Goal: Information Seeking & Learning: Learn about a topic

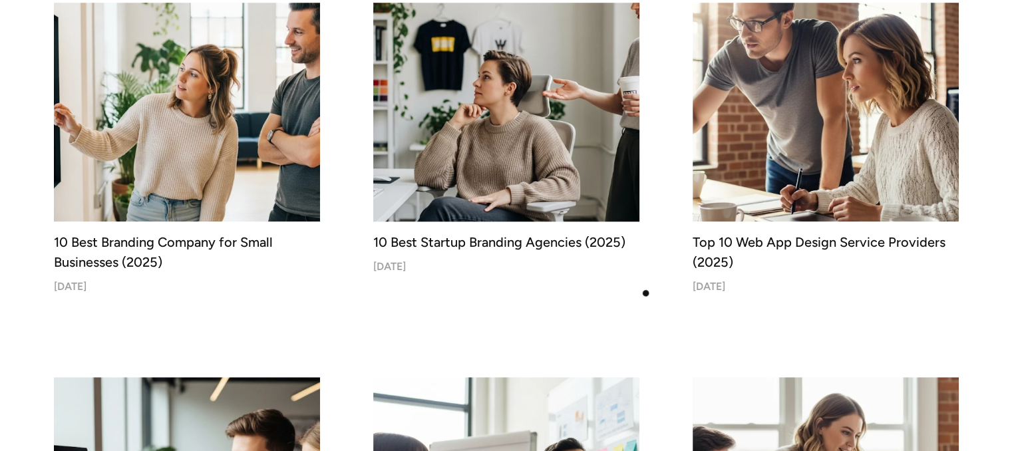
scroll to position [532, 0]
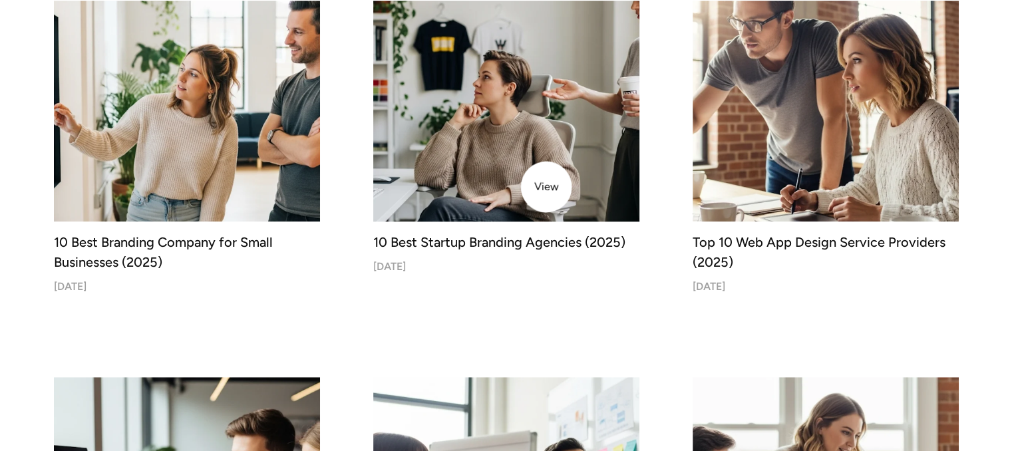
click at [546, 187] on img at bounding box center [507, 89] width 280 height 280
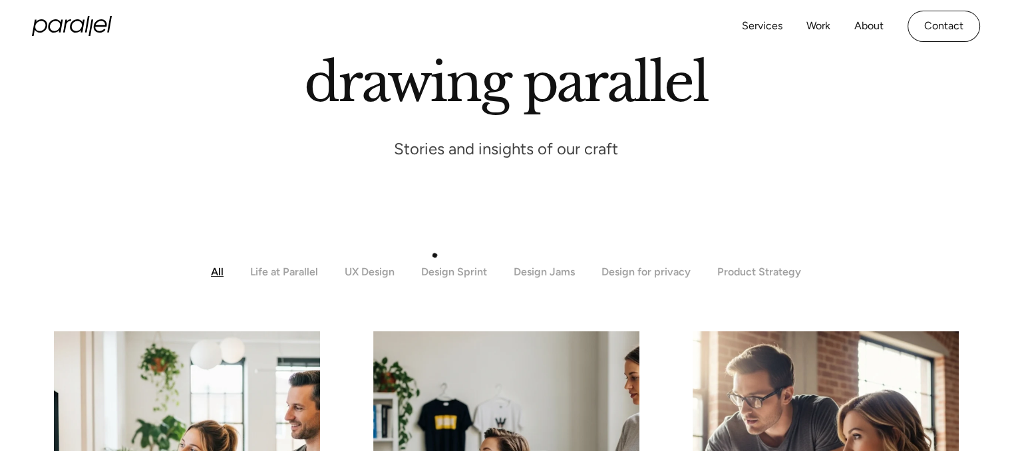
scroll to position [156, 0]
click at [450, 268] on div "Design Sprint" at bounding box center [454, 272] width 66 height 13
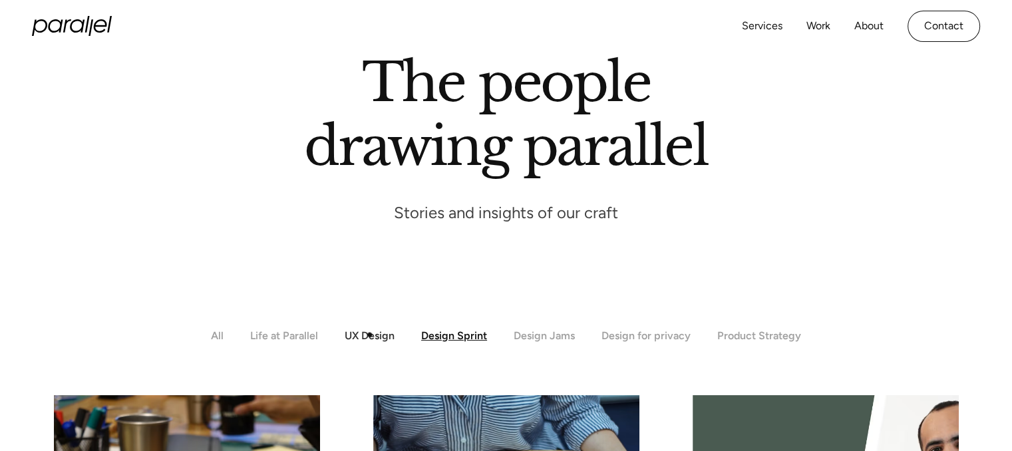
scroll to position [93, 0]
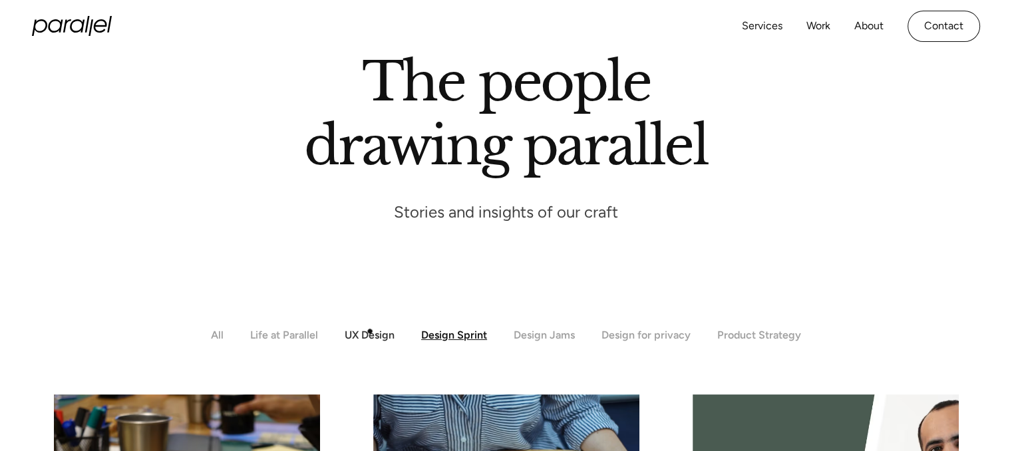
click at [370, 331] on div "UX Design" at bounding box center [370, 335] width 50 height 13
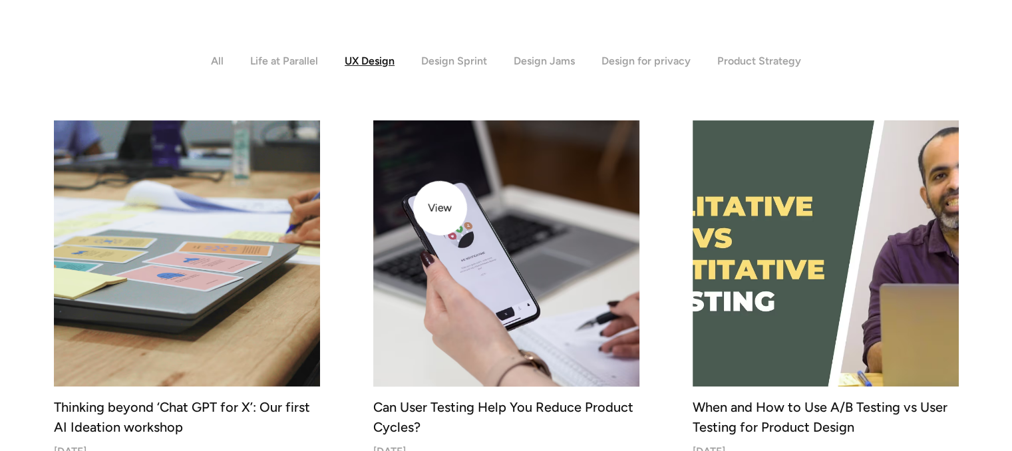
scroll to position [367, 0]
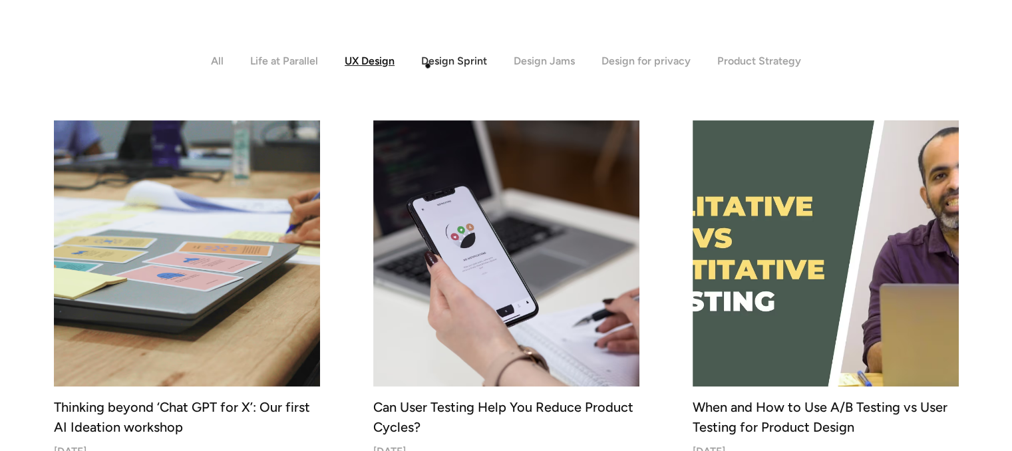
click at [428, 66] on div "Design Sprint" at bounding box center [454, 61] width 66 height 13
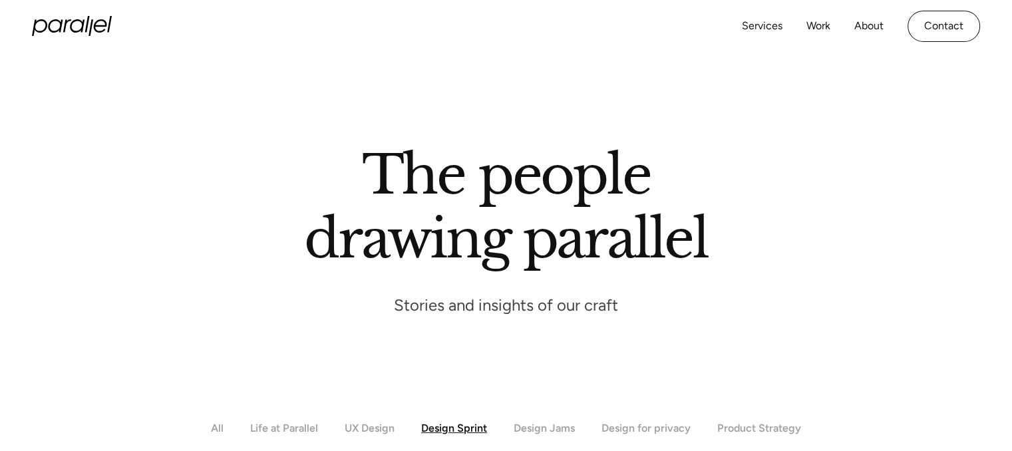
scroll to position [0, 0]
click at [539, 425] on div "Design Jams" at bounding box center [544, 428] width 61 height 13
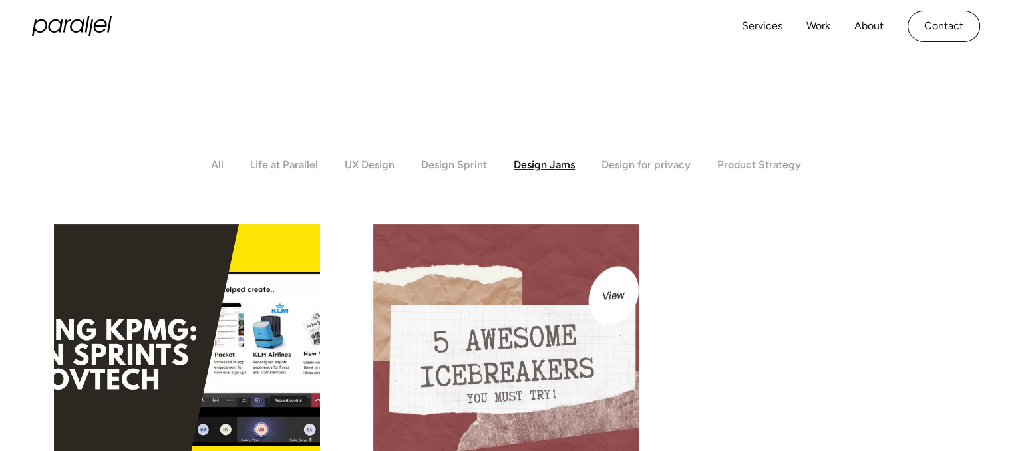
scroll to position [262, 0]
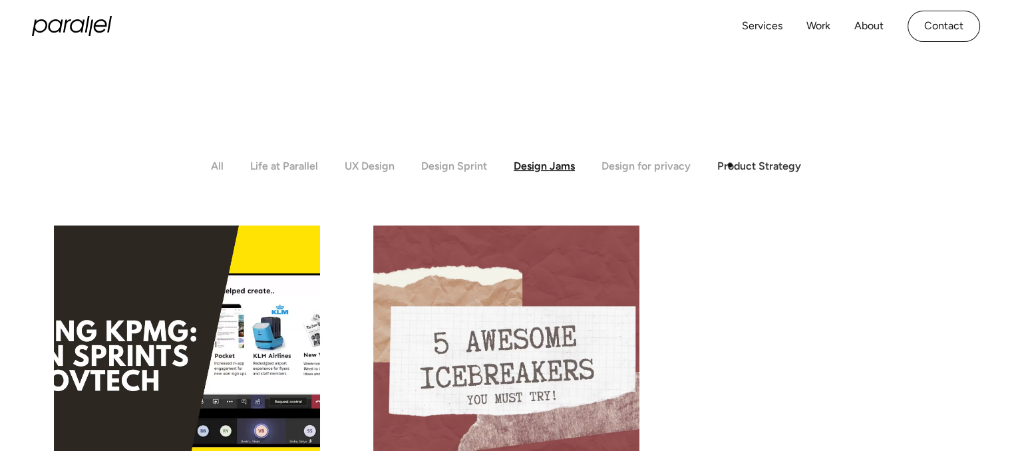
click at [730, 165] on div "Product Strategy" at bounding box center [759, 166] width 84 height 13
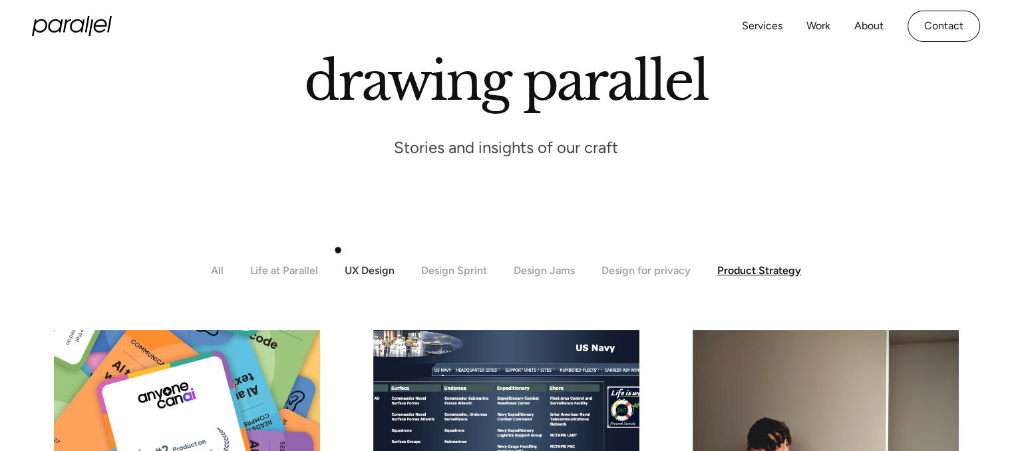
scroll to position [157, 0]
click at [214, 267] on div "All" at bounding box center [217, 271] width 13 height 13
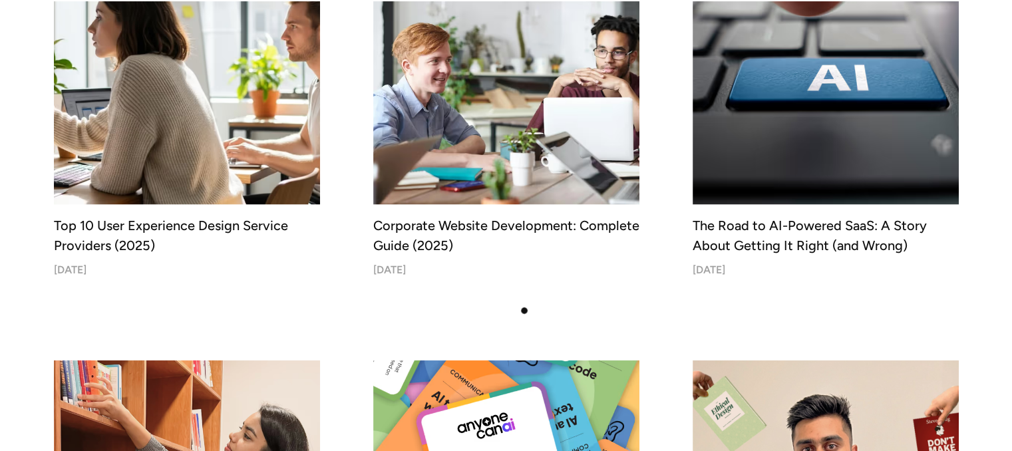
scroll to position [2660, 0]
